Goal: Navigation & Orientation: Find specific page/section

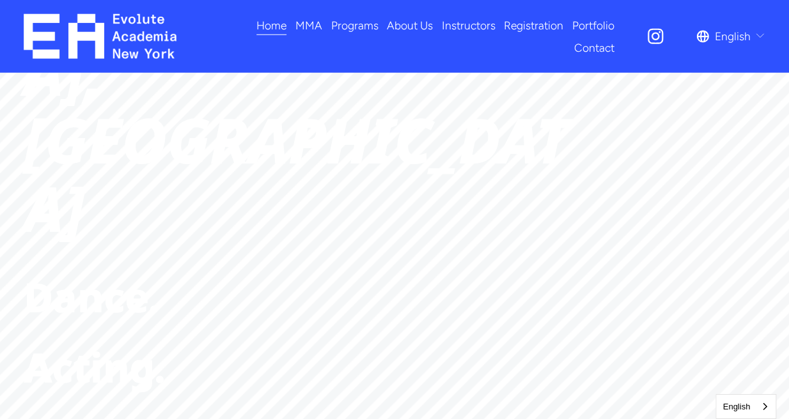
scroll to position [202, 0]
click at [90, 358] on span "Dance." at bounding box center [91, 386] width 135 height 56
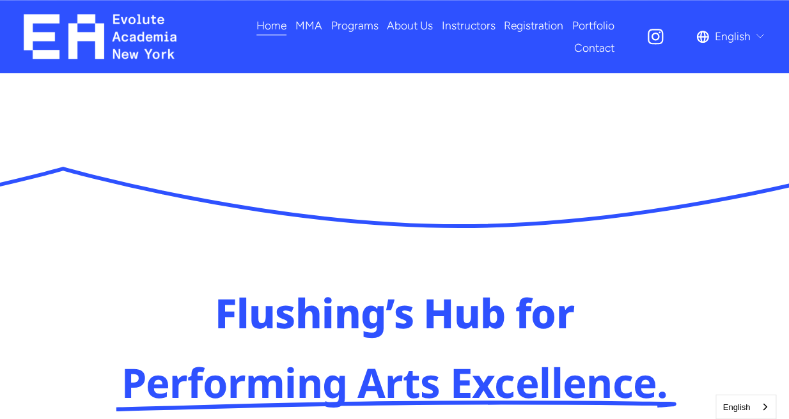
scroll to position [742, 0]
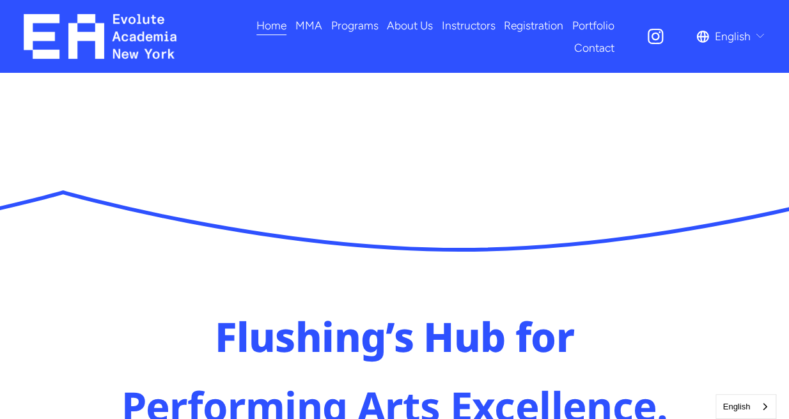
click at [0, 0] on span "Dance" at bounding box center [0, 0] width 0 height 0
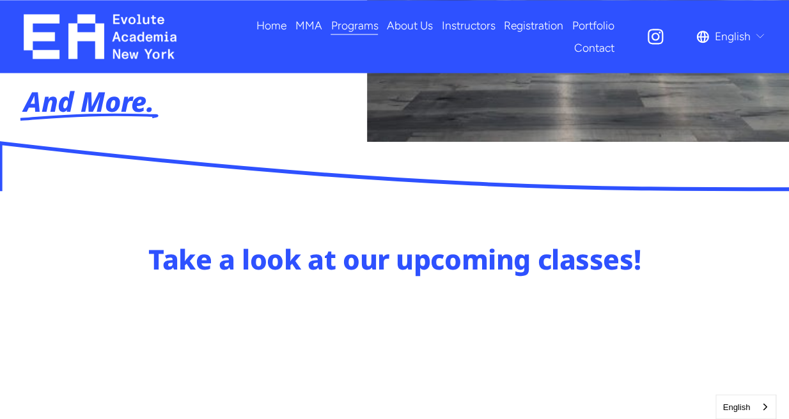
scroll to position [405, 0]
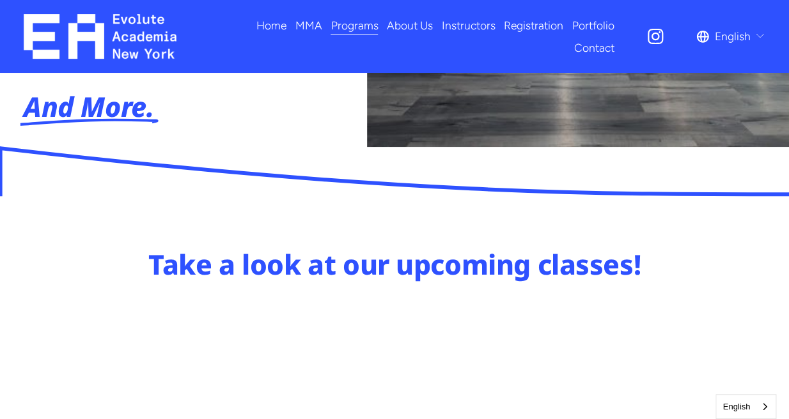
click at [0, 0] on span "Fitness" at bounding box center [0, 0] width 0 height 0
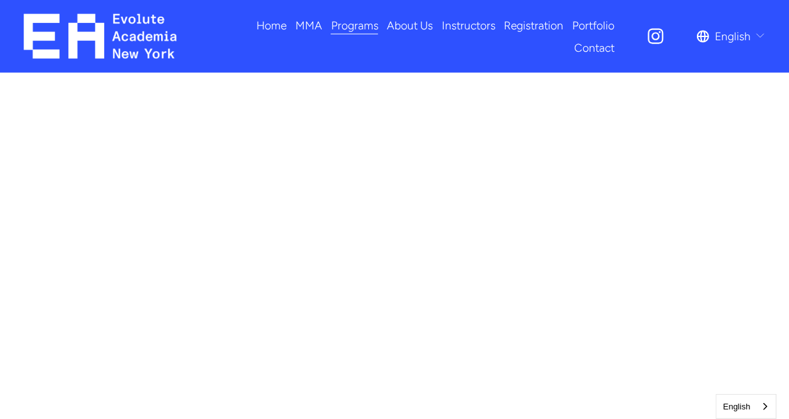
scroll to position [810, 0]
